Goal: Navigation & Orientation: Find specific page/section

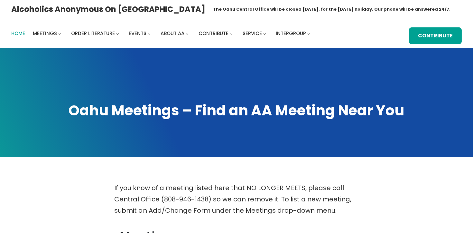
click at [17, 33] on span "Home" at bounding box center [18, 33] width 14 height 7
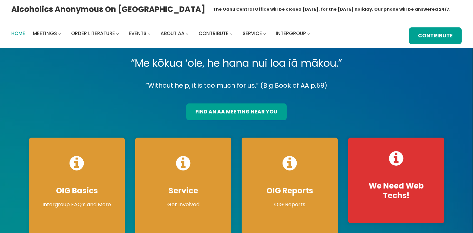
click at [24, 33] on span "Home" at bounding box center [18, 33] width 14 height 7
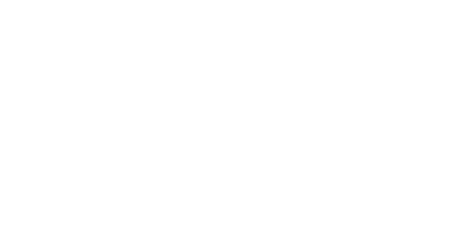
scroll to position [242, 0]
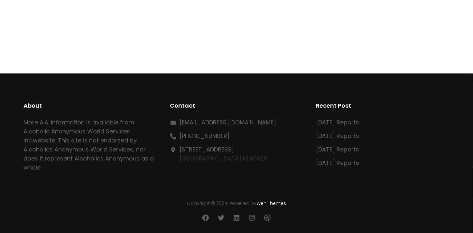
scroll to position [243, 0]
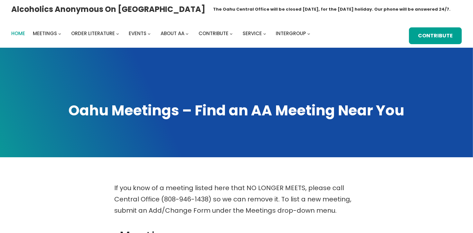
click at [21, 34] on span "Home" at bounding box center [18, 33] width 14 height 7
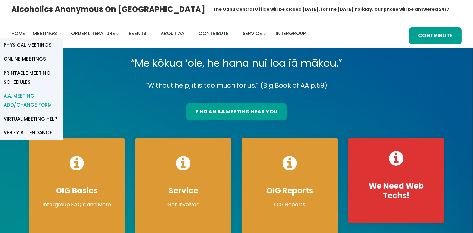
click at [49, 106] on span "A.A. Meeting Add/Change Form" at bounding box center [31, 100] width 55 height 18
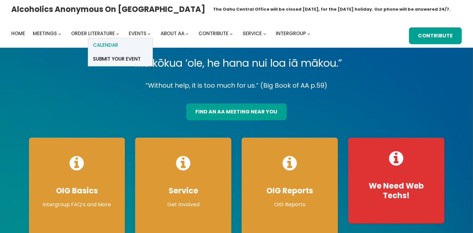
click at [129, 45] on link "Calendar" at bounding box center [120, 45] width 64 height 14
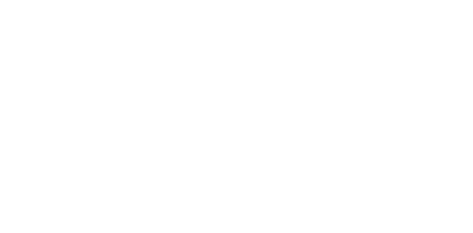
scroll to position [196, 0]
